Goal: Communication & Community: Participate in discussion

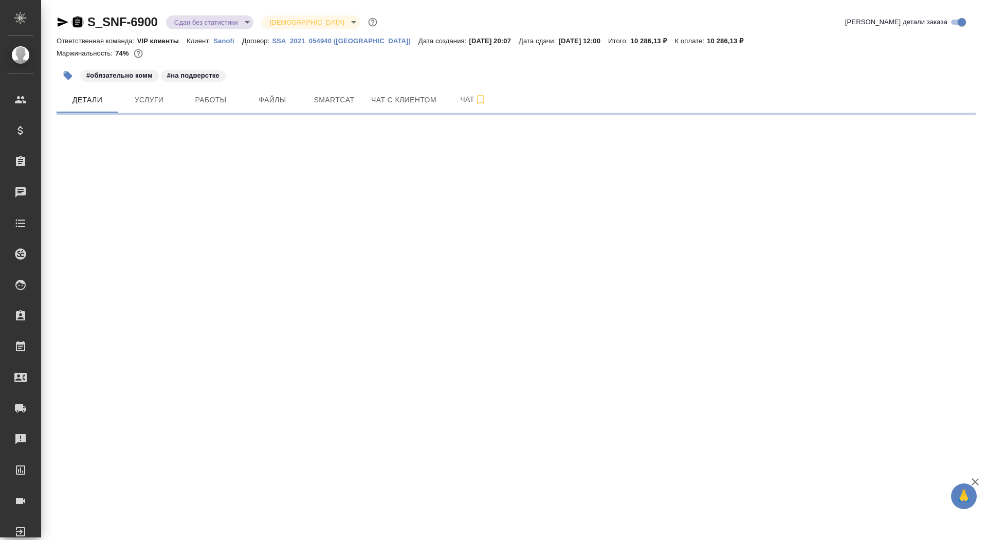
click at [74, 25] on icon "button" at bounding box center [77, 21] width 9 height 10
select select "RU"
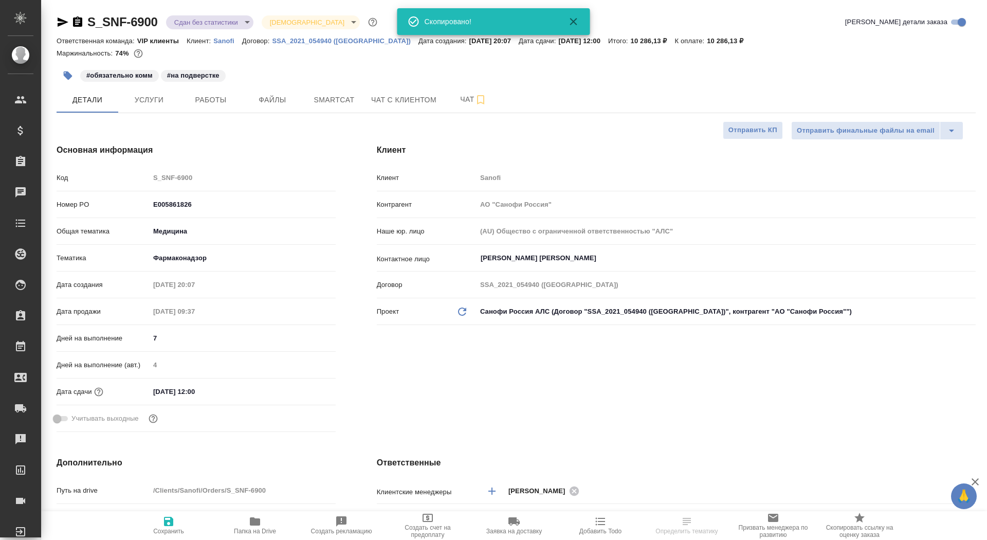
type textarea "x"
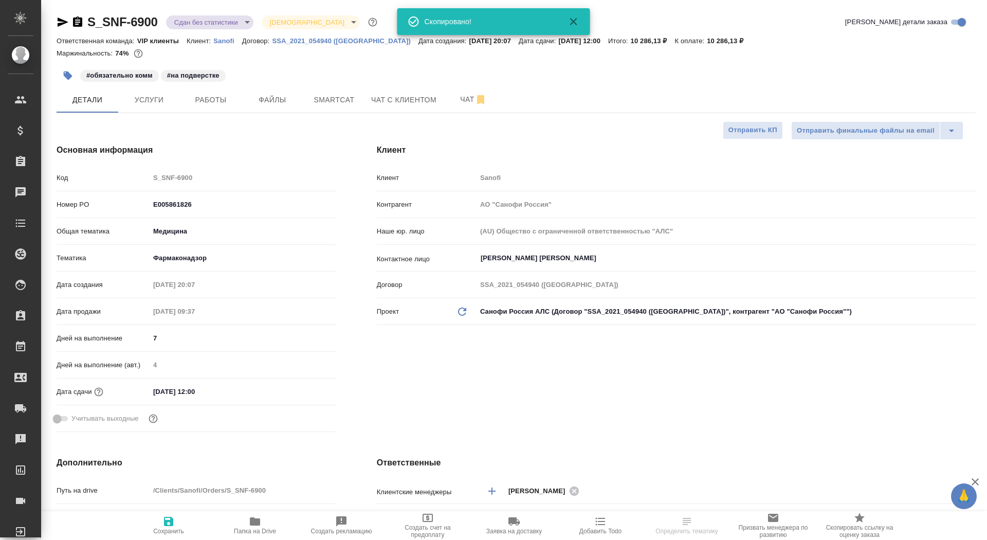
type textarea "x"
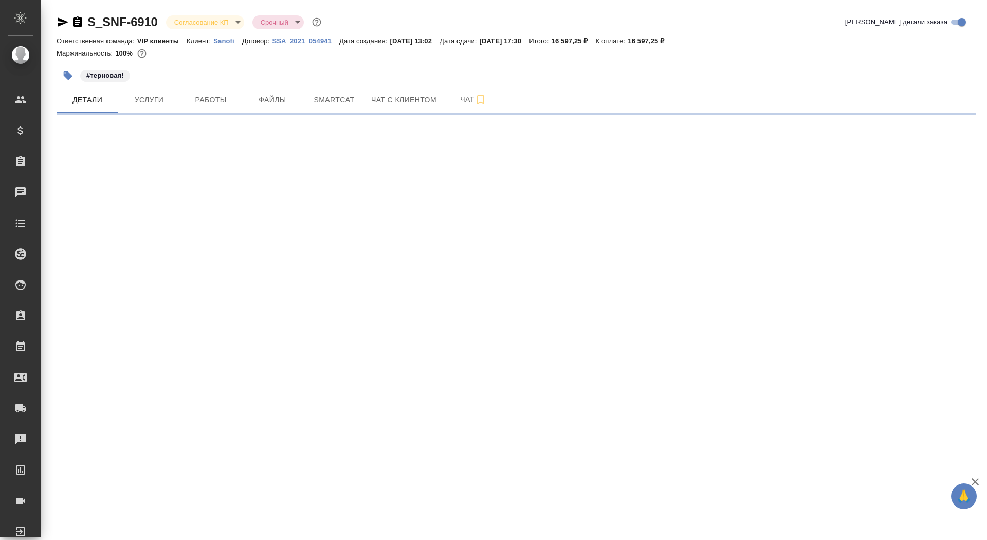
select select "RU"
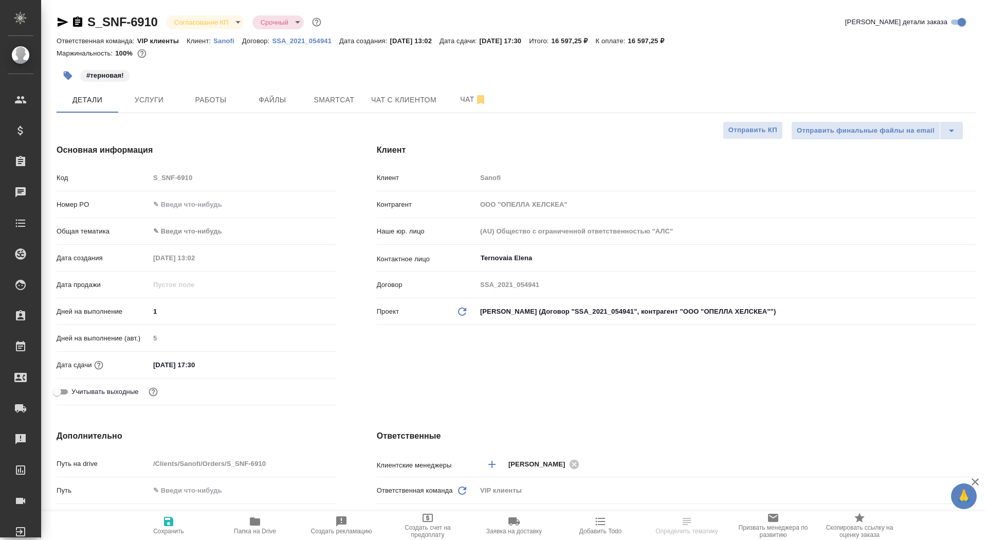
type textarea "x"
click at [170, 206] on input "text" at bounding box center [243, 204] width 186 height 15
paste input "E005868579"
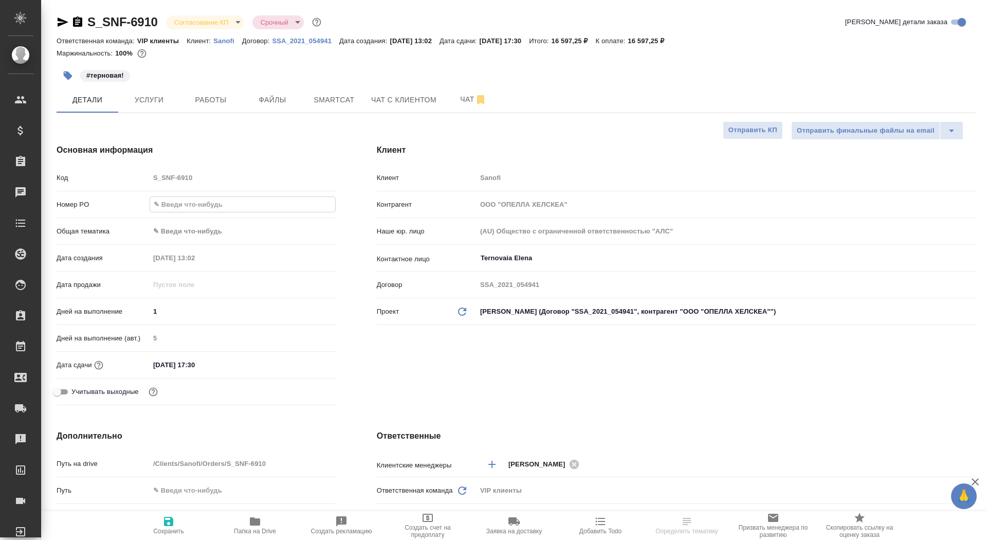
type input "E005868579"
type textarea "x"
type input "E005868579"
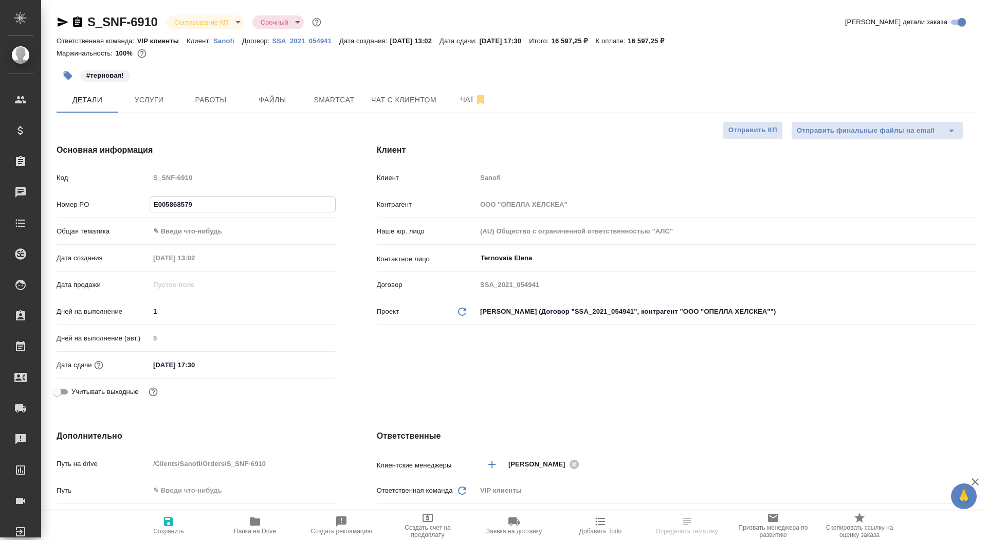
click at [184, 513] on button "Сохранить" at bounding box center [168, 525] width 86 height 29
type textarea "x"
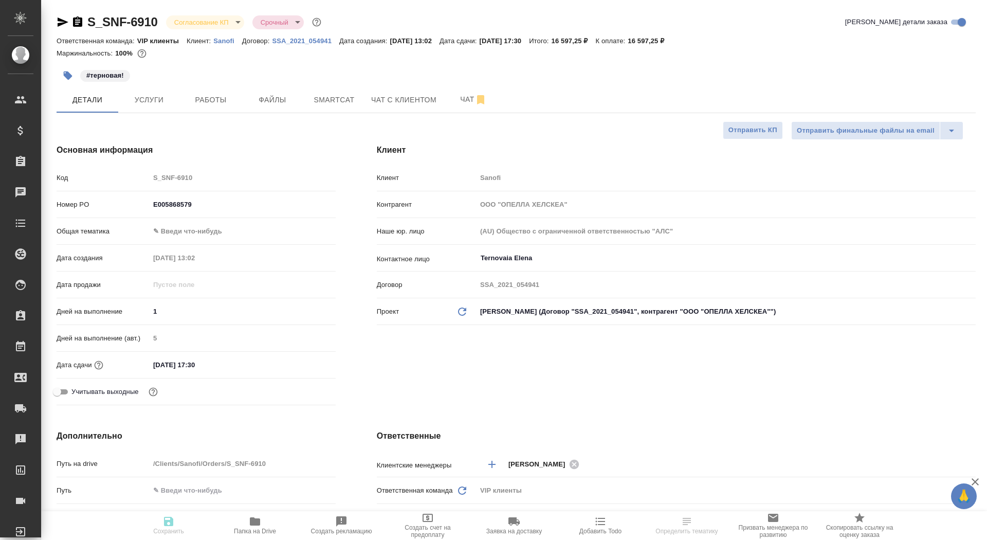
type textarea "x"
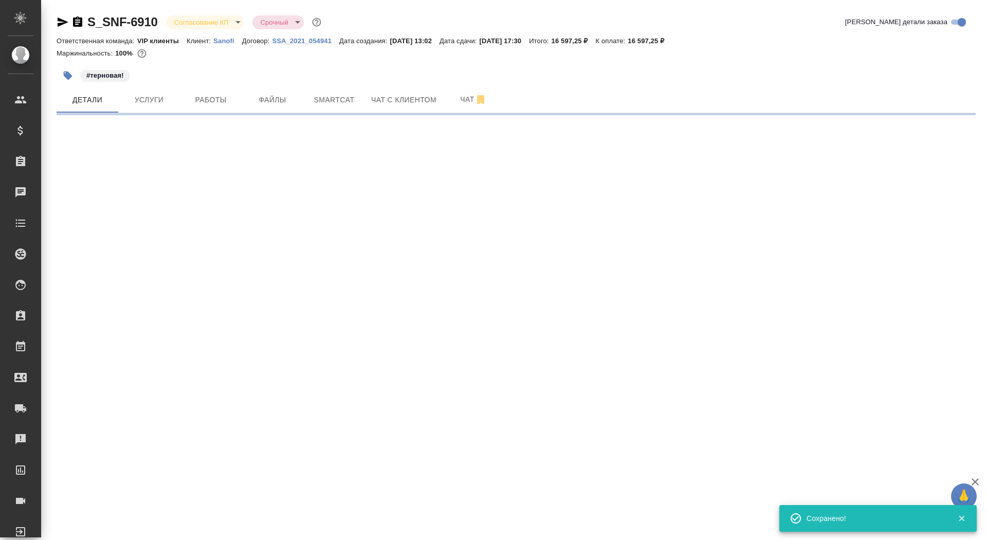
select select "RU"
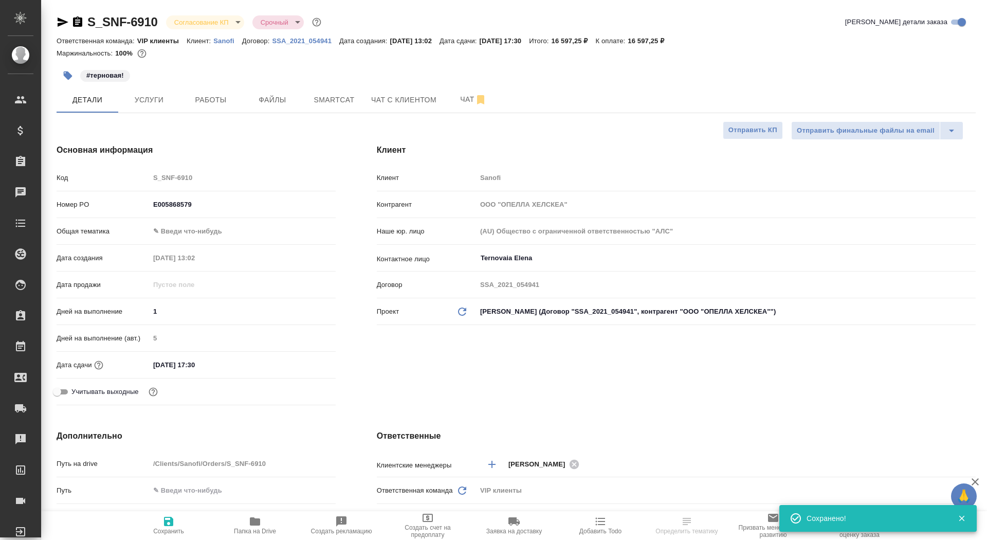
type textarea "x"
click at [201, 25] on body "🙏 .cls-1 fill:#fff; AWATERA Saydasheva Dilyara Клиенты Спецификации Заказы 0 Ча…" at bounding box center [493, 270] width 987 height 540
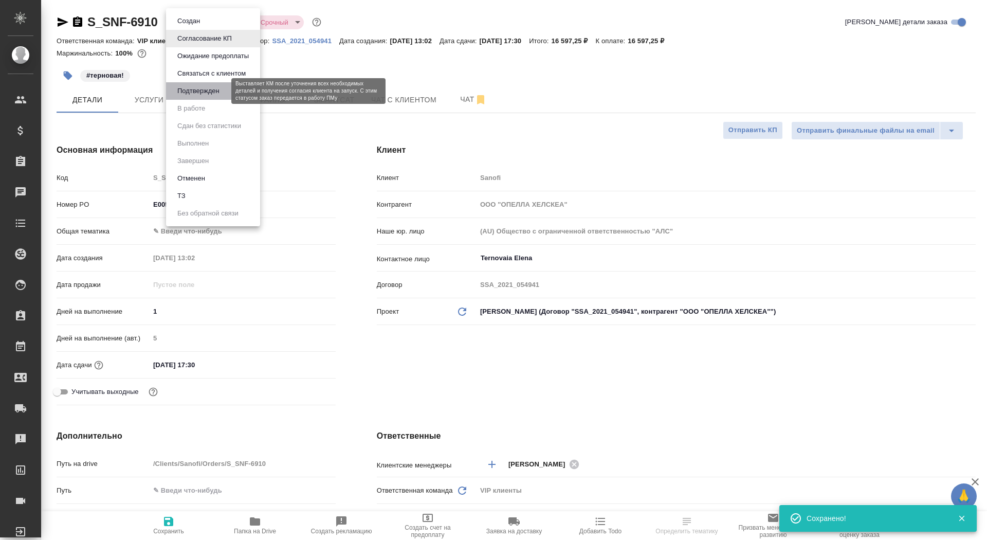
click at [207, 87] on button "Подтвержден" at bounding box center [198, 90] width 48 height 11
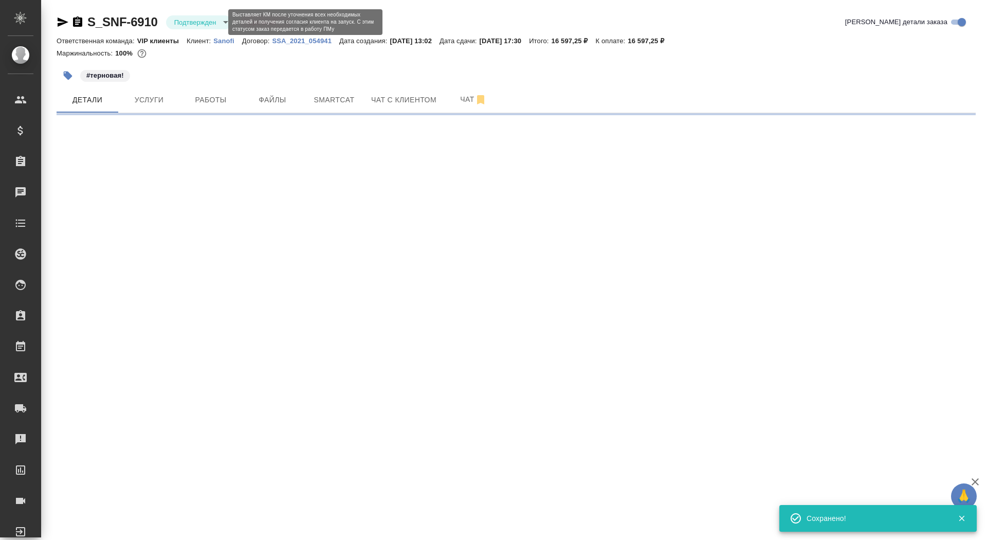
select select "RU"
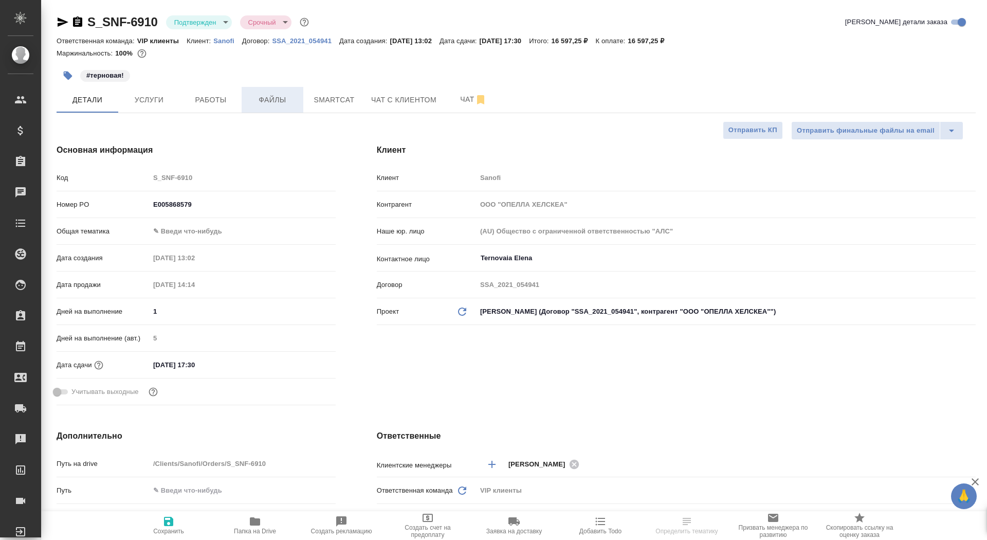
type textarea "x"
click at [210, 100] on span "Работы" at bounding box center [210, 100] width 49 height 13
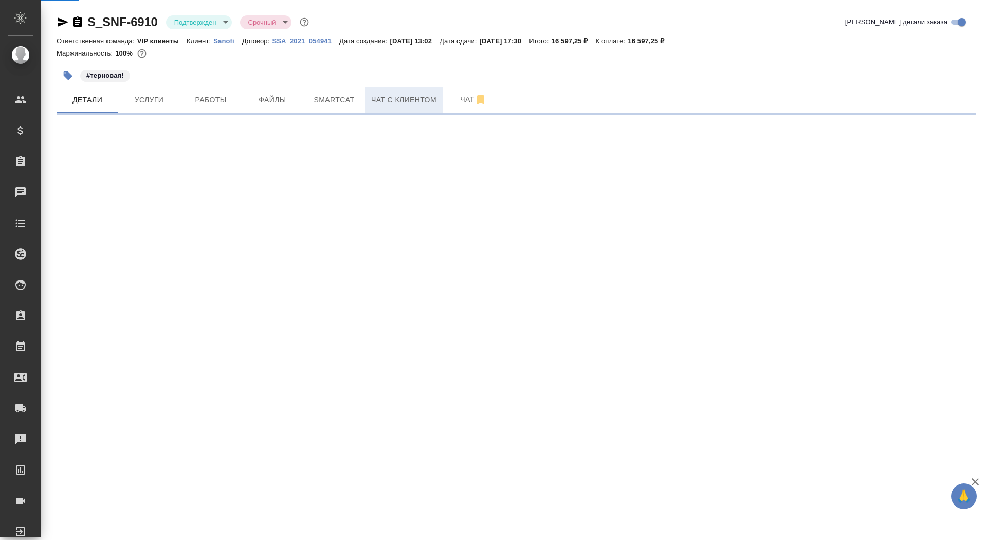
select select "RU"
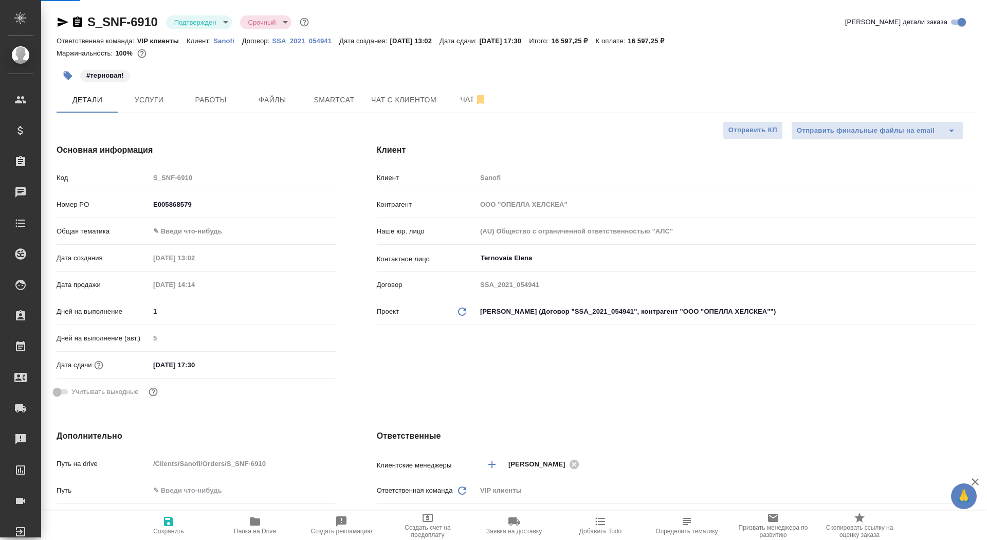
type textarea "x"
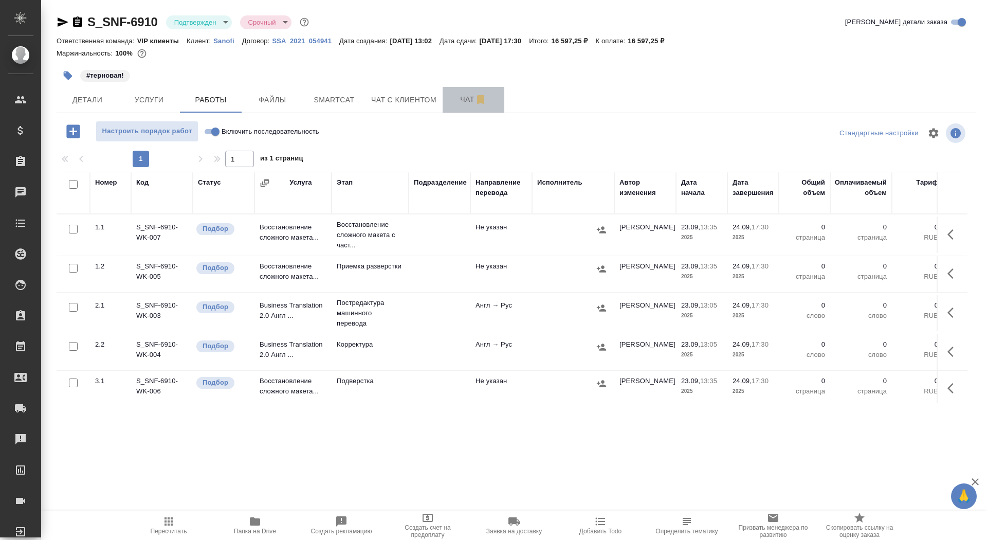
click at [464, 97] on span "Чат" at bounding box center [473, 99] width 49 height 13
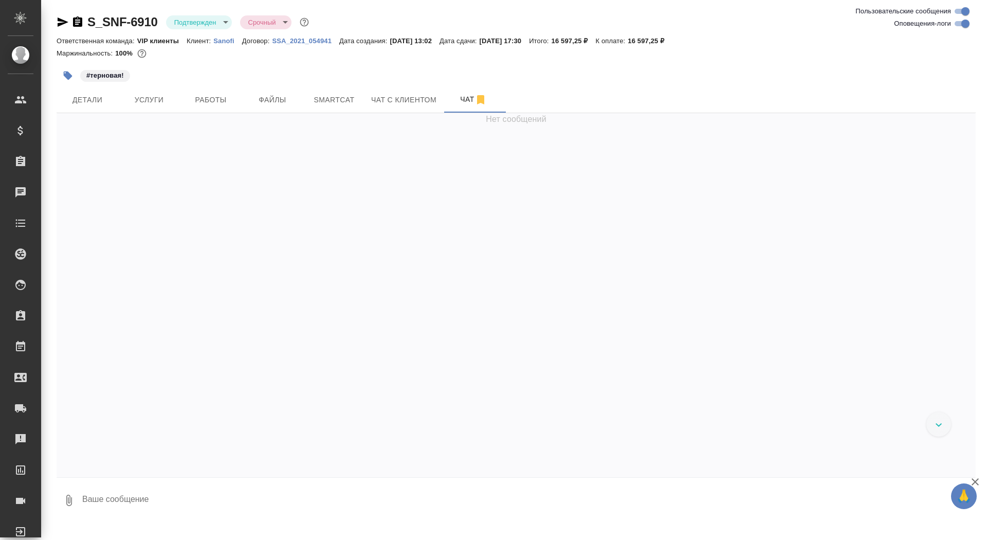
scroll to position [5211, 0]
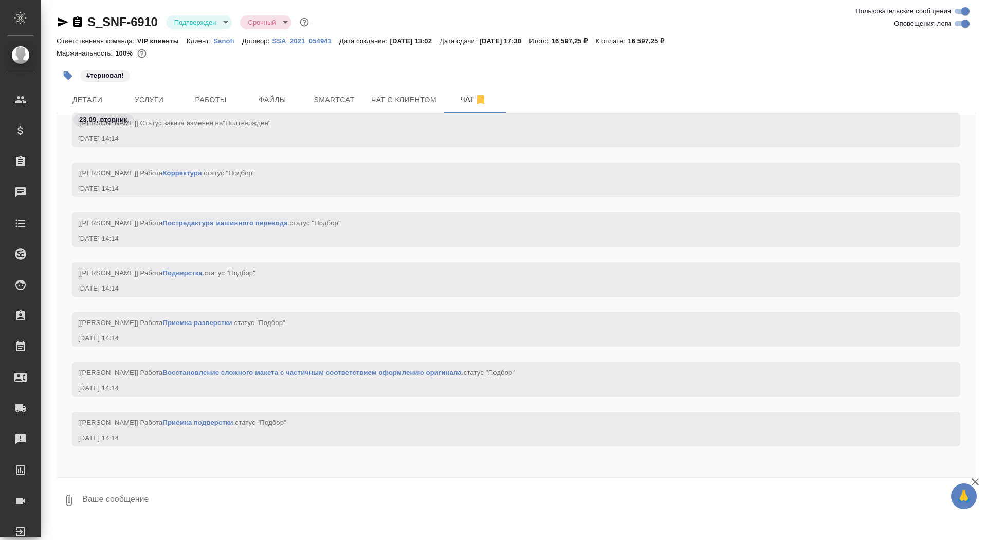
click at [184, 505] on textarea at bounding box center [528, 500] width 894 height 35
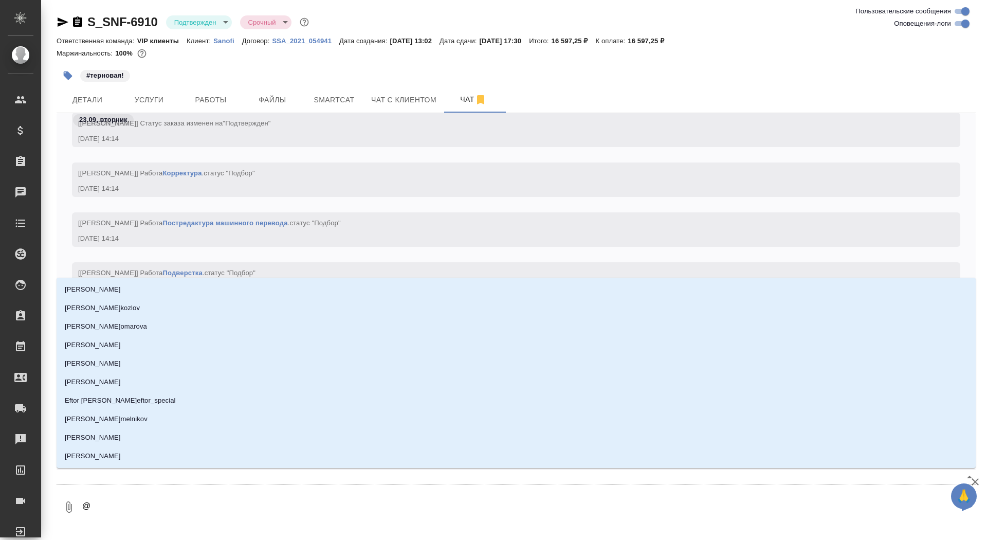
type textarea "@г"
type input "г"
type textarea "@го"
type input "го"
type textarea "@гор"
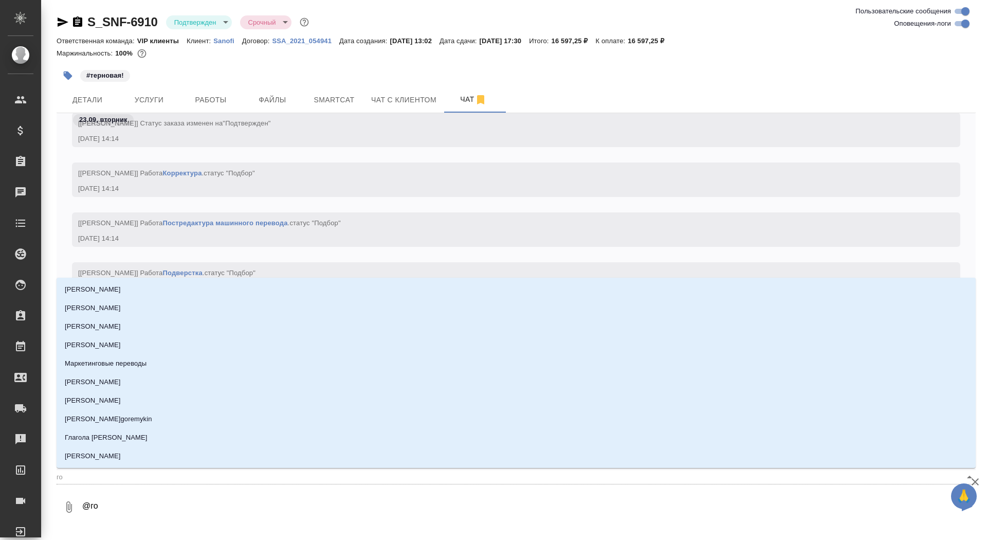
type input "гор"
type textarea "@горш"
type input "горш"
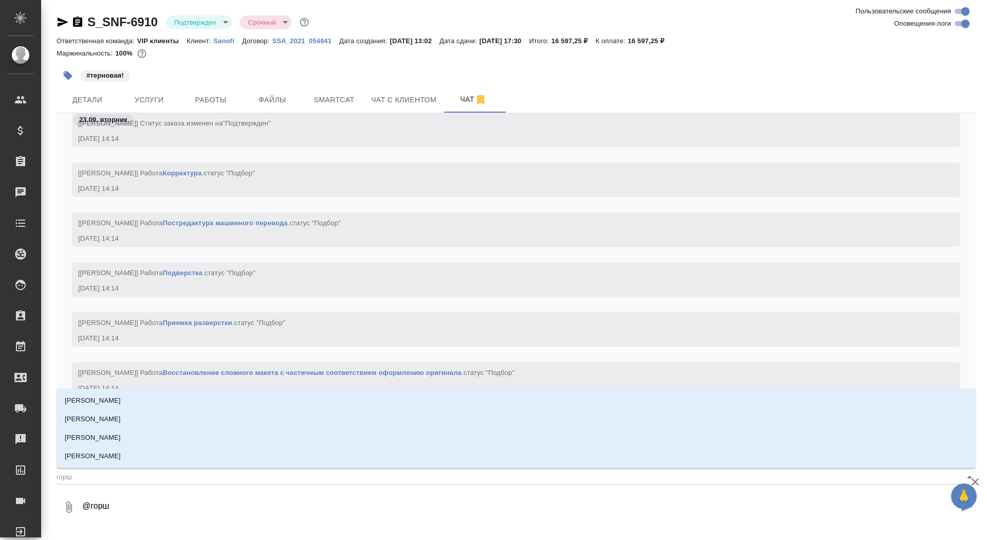
type textarea "@горшк"
type input "горшк"
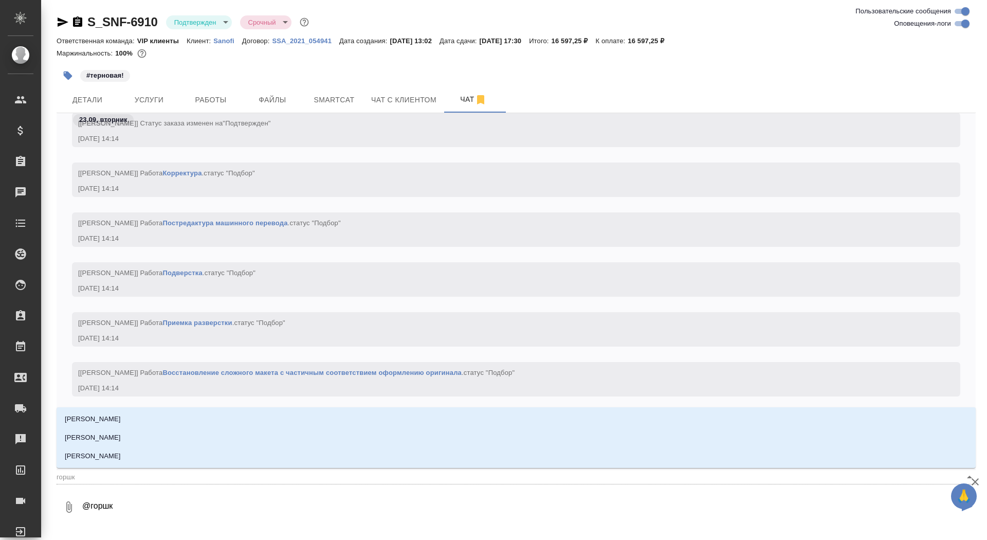
click at [180, 456] on li "[PERSON_NAME]" at bounding box center [516, 456] width 919 height 19
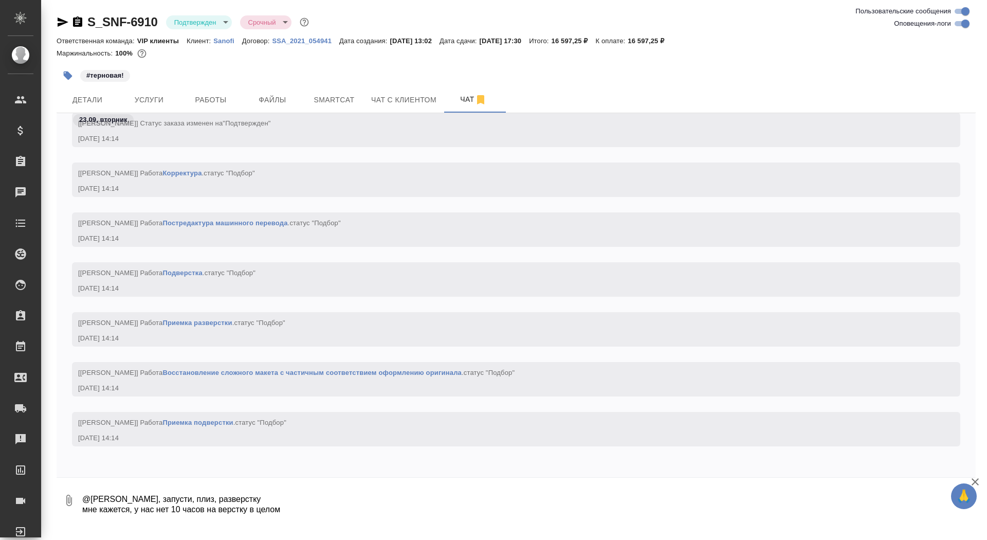
type textarea "@[PERSON_NAME], запусти, плиз, разверстку мне кажется, у нас нет 10 часов на ве…"
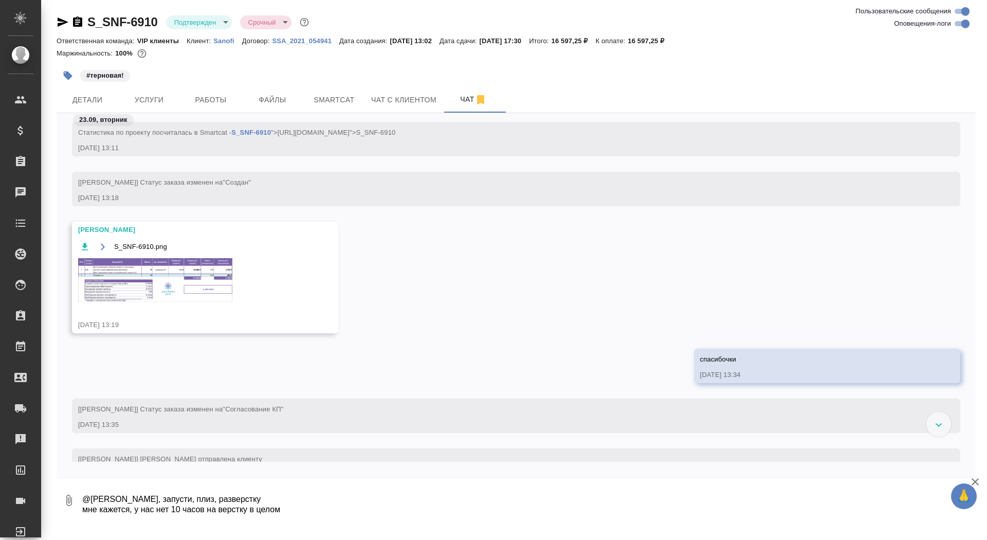
scroll to position [660, 0]
click at [146, 270] on img at bounding box center [155, 279] width 154 height 44
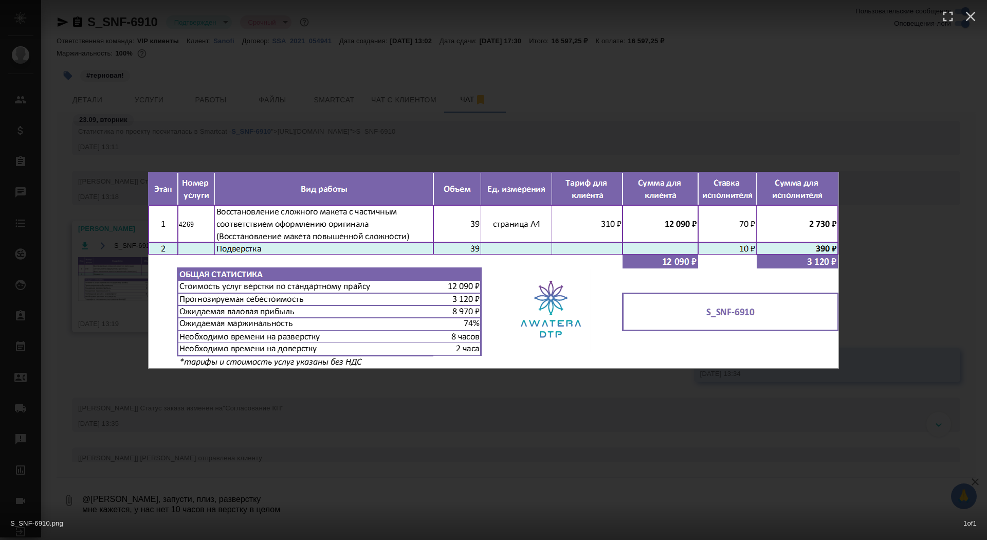
click at [118, 306] on div "S_SNF-6910.png 1 of 1" at bounding box center [493, 270] width 987 height 540
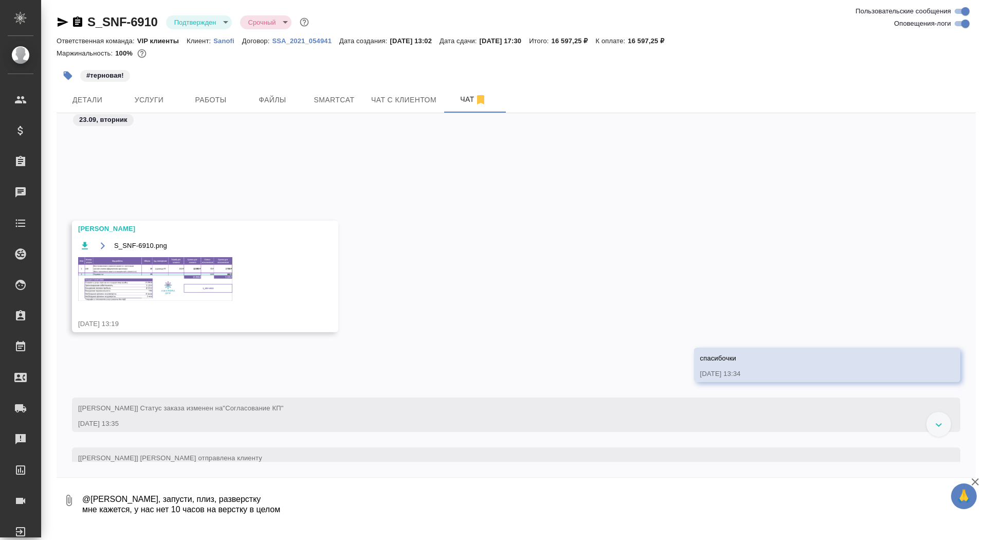
scroll to position [1154, 0]
